Goal: Navigation & Orientation: Find specific page/section

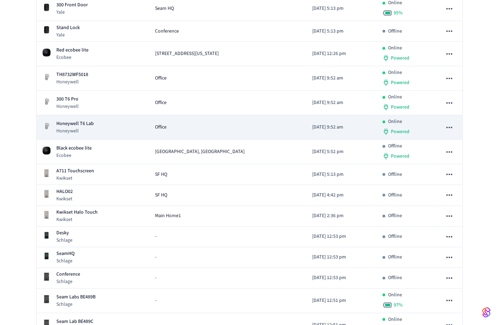
scroll to position [1064, 0]
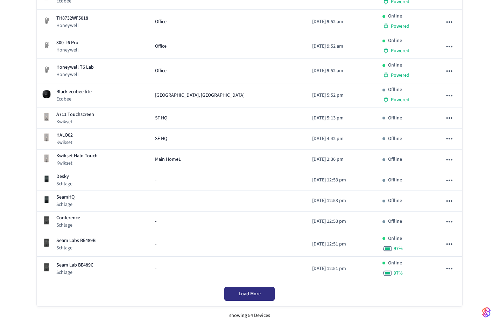
click at [247, 294] on span "Load More" at bounding box center [250, 293] width 22 height 7
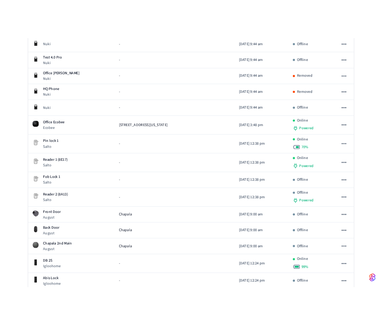
scroll to position [0, 0]
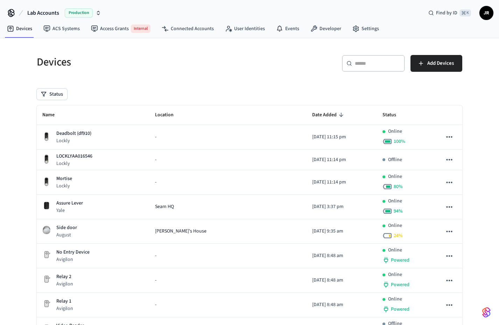
click at [163, 64] on h5 "Devices" at bounding box center [141, 62] width 209 height 14
click at [183, 64] on h5 "Devices" at bounding box center [141, 62] width 209 height 14
click at [66, 31] on link "ACS Systems" at bounding box center [62, 28] width 48 height 13
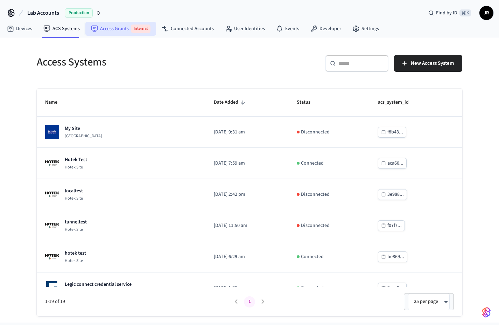
click at [110, 30] on link "Access Grants Internal" at bounding box center [120, 29] width 71 height 14
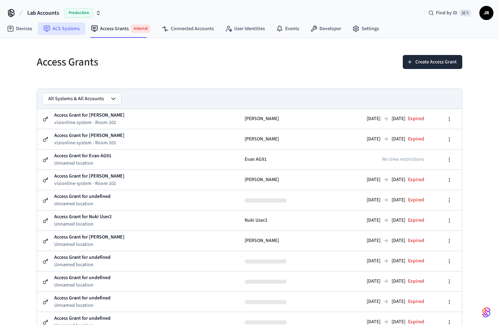
click at [64, 33] on link "ACS Systems" at bounding box center [62, 28] width 48 height 13
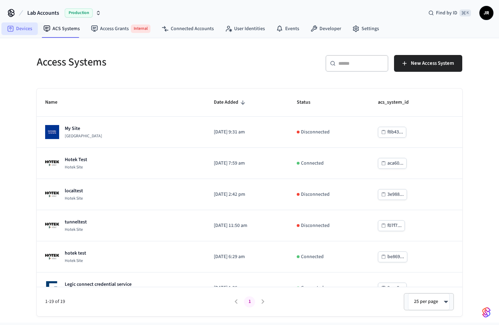
click at [22, 32] on link "Devices" at bounding box center [19, 28] width 36 height 13
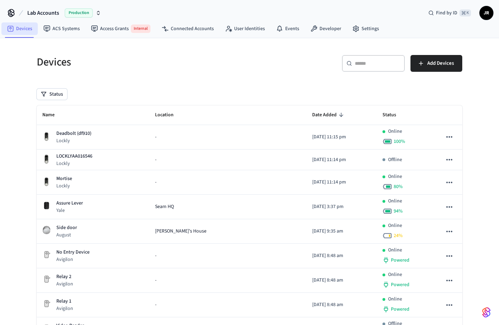
click at [7, 34] on link "Devices" at bounding box center [19, 28] width 36 height 13
click at [186, 65] on h5 "Devices" at bounding box center [141, 62] width 209 height 14
click at [186, 66] on h5 "Devices" at bounding box center [141, 62] width 209 height 14
click at [186, 65] on h5 "Devices" at bounding box center [141, 62] width 209 height 14
click at [210, 65] on h5 "Devices" at bounding box center [141, 62] width 209 height 14
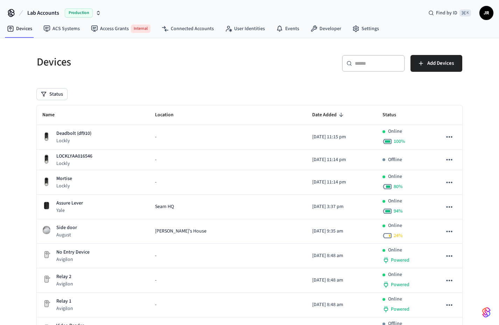
click at [72, 63] on h5 "Devices" at bounding box center [141, 62] width 209 height 14
click at [72, 64] on h5 "Devices" at bounding box center [141, 62] width 209 height 14
click at [54, 62] on h5 "Devices" at bounding box center [141, 62] width 209 height 14
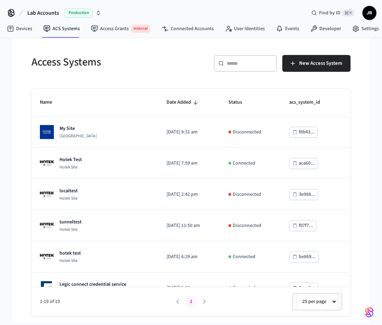
click at [40, 60] on h5 "Access Systems" at bounding box center [108, 62] width 155 height 14
click at [71, 58] on h5 "Access Systems" at bounding box center [108, 62] width 155 height 14
click at [152, 69] on h5 "Access Systems" at bounding box center [108, 62] width 155 height 14
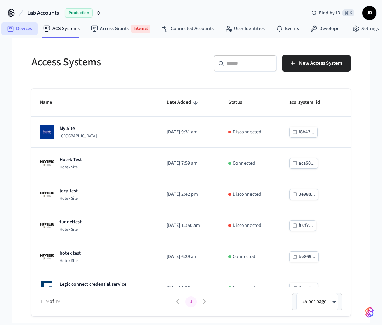
click at [17, 31] on link "Devices" at bounding box center [19, 28] width 36 height 13
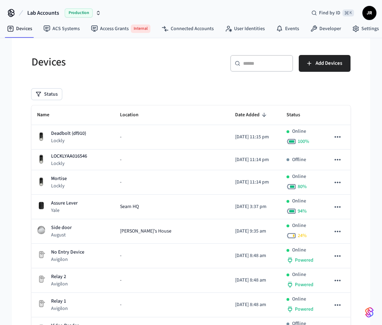
click at [163, 9] on div "Lab Accounts Production Find by ID ⌘ [PERSON_NAME]" at bounding box center [191, 10] width 382 height 20
click at [141, 69] on h5 "Devices" at bounding box center [108, 62] width 155 height 14
click at [151, 61] on h5 "Devices" at bounding box center [108, 62] width 155 height 14
